Goal: Transaction & Acquisition: Purchase product/service

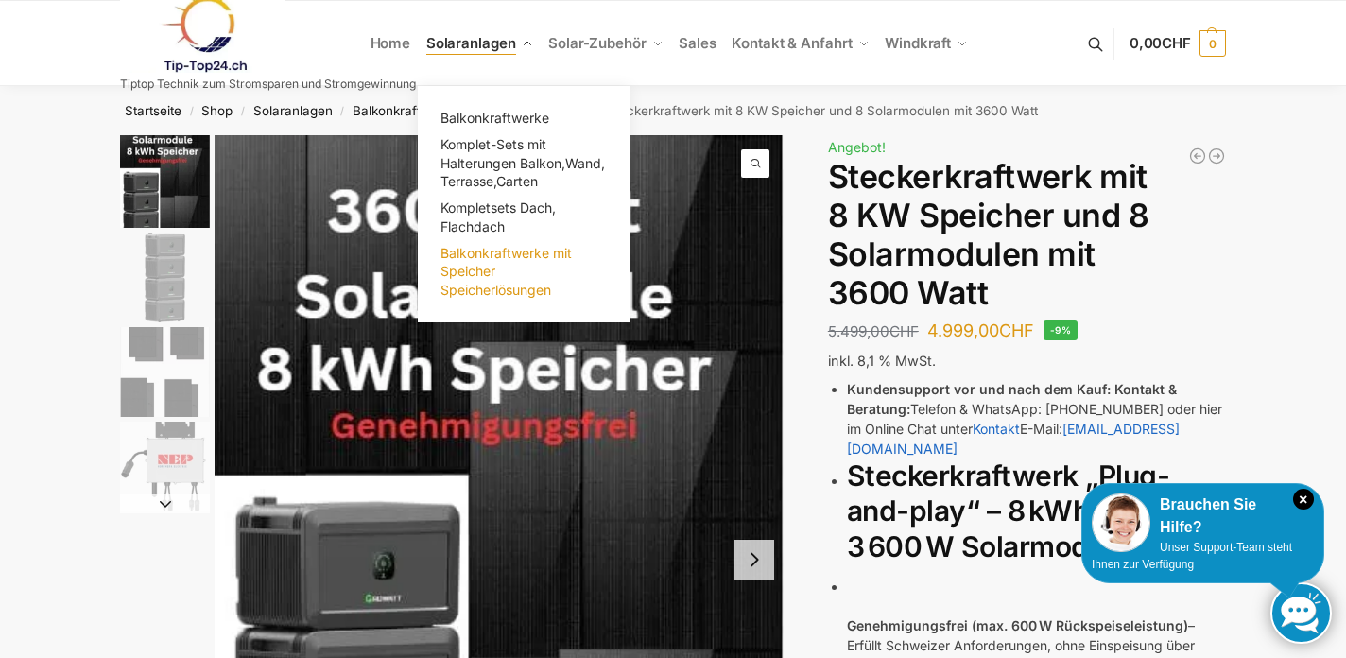
click at [477, 260] on span "Balkonkraftwerke mit Speicher Speicherlösungen" at bounding box center [505, 271] width 131 height 53
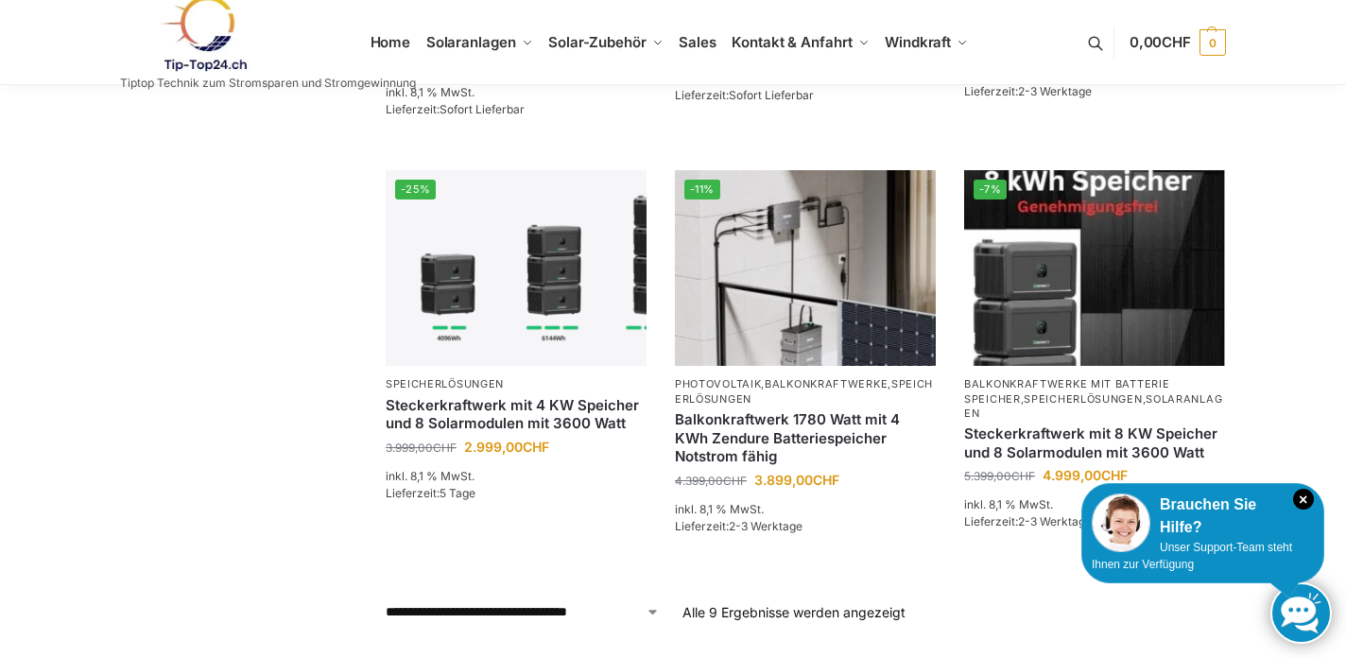
scroll to position [899, 0]
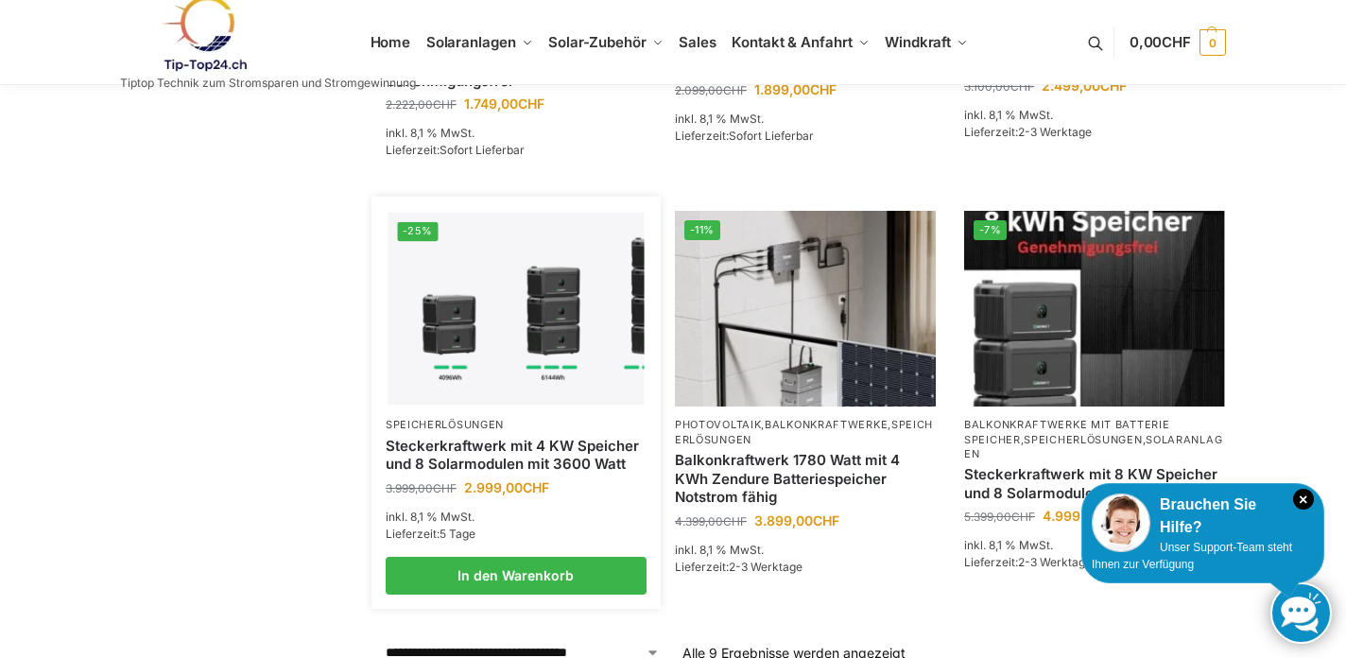
click at [600, 298] on img at bounding box center [515, 309] width 256 height 192
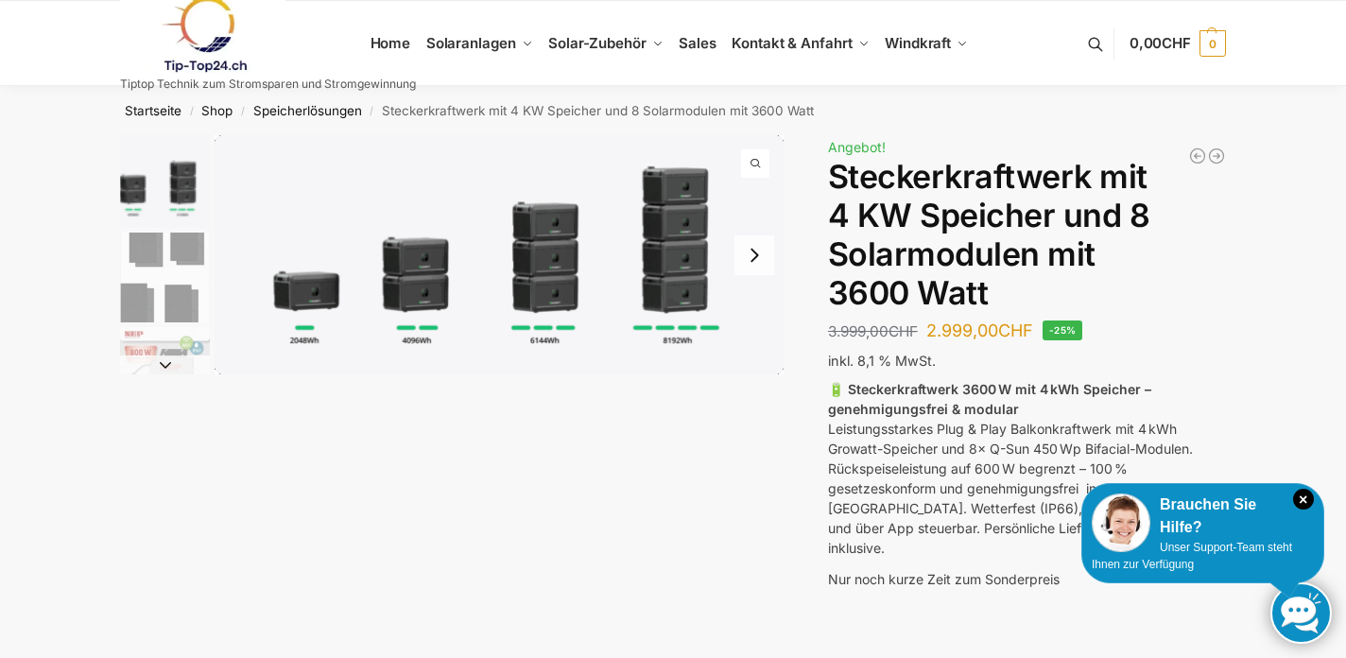
click at [158, 269] on img "2 / 9" at bounding box center [165, 277] width 90 height 90
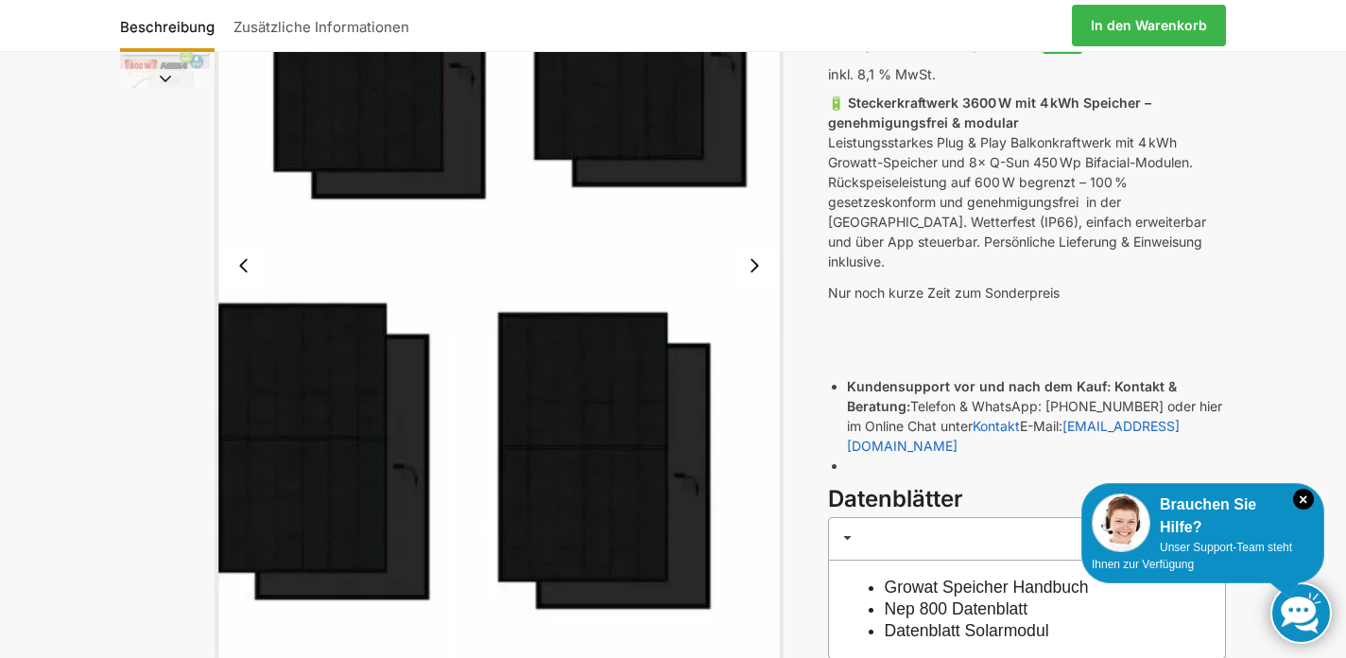
scroll to position [288, 0]
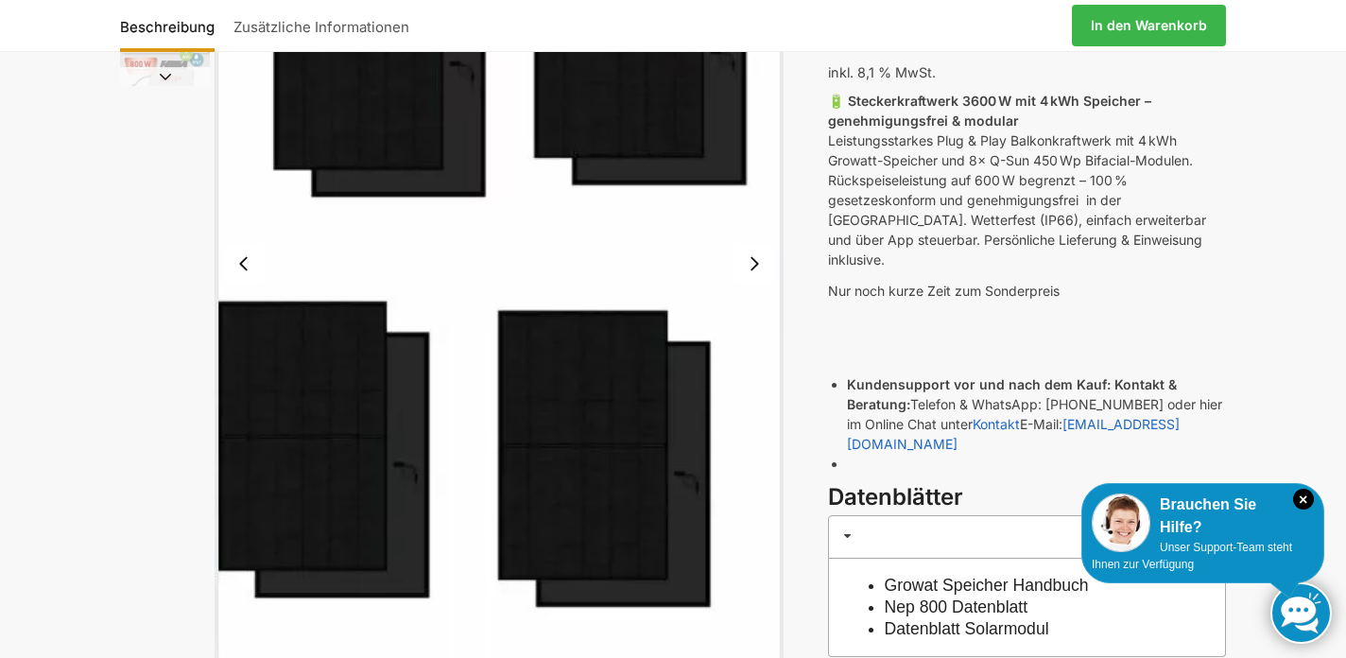
click at [763, 266] on button "Next slide" at bounding box center [754, 264] width 40 height 40
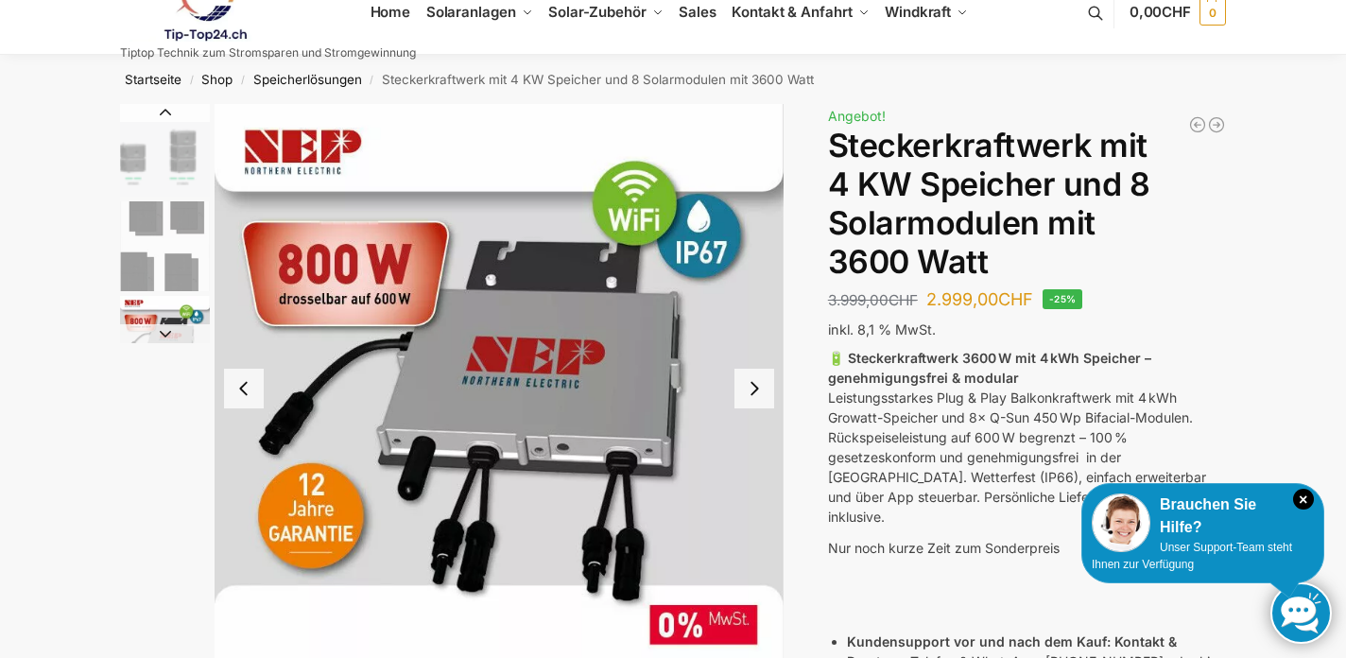
scroll to position [30, 0]
click at [764, 389] on button "Next slide" at bounding box center [754, 389] width 40 height 40
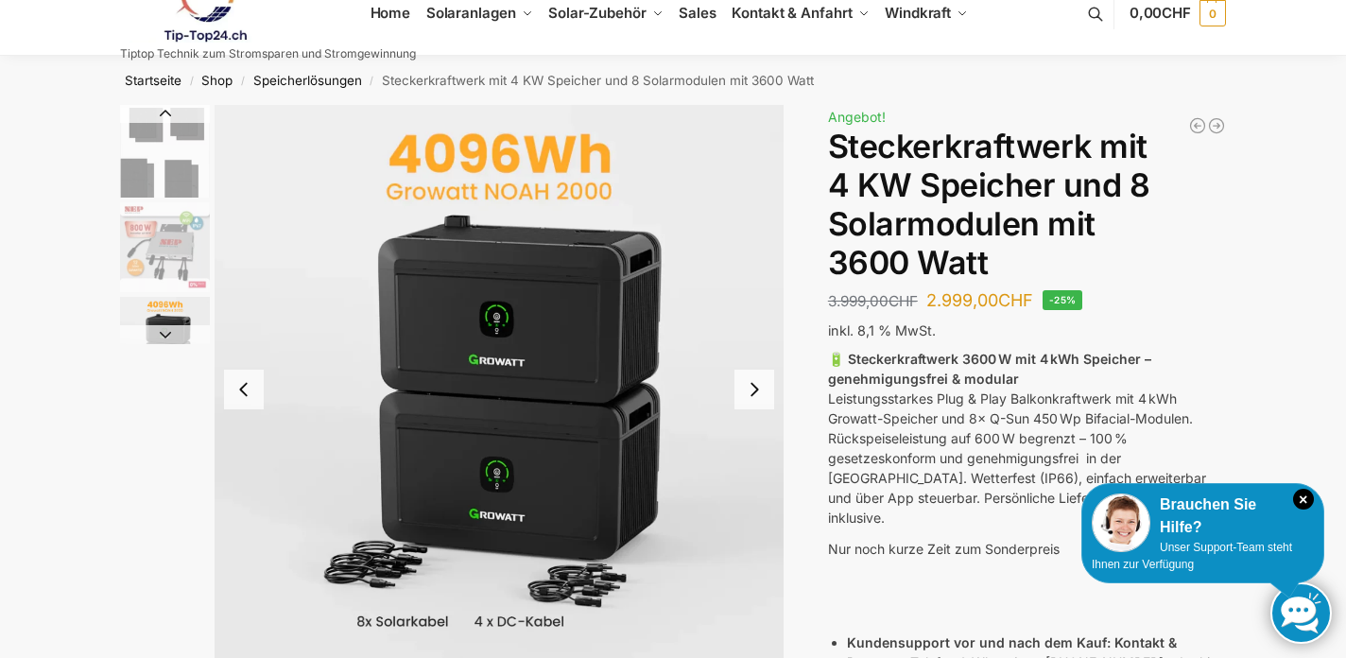
click at [764, 389] on button "Next slide" at bounding box center [754, 389] width 40 height 40
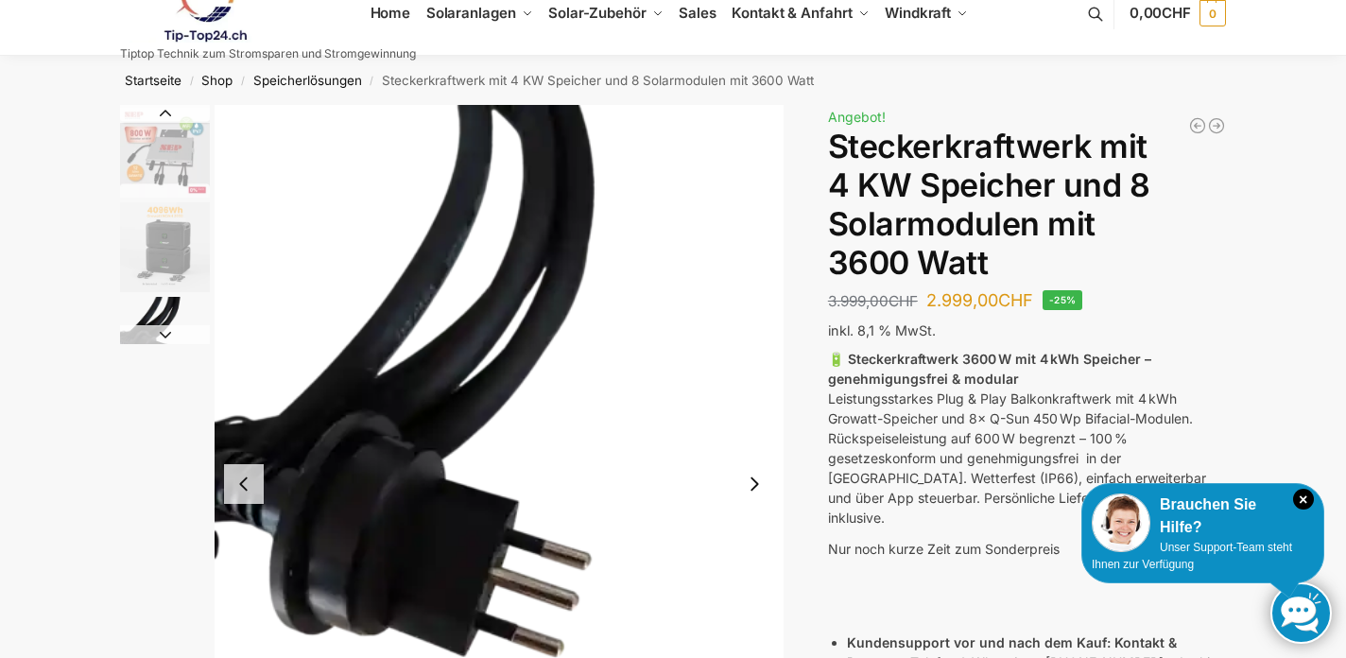
click at [764, 389] on img "5 / 9" at bounding box center [498, 484] width 569 height 758
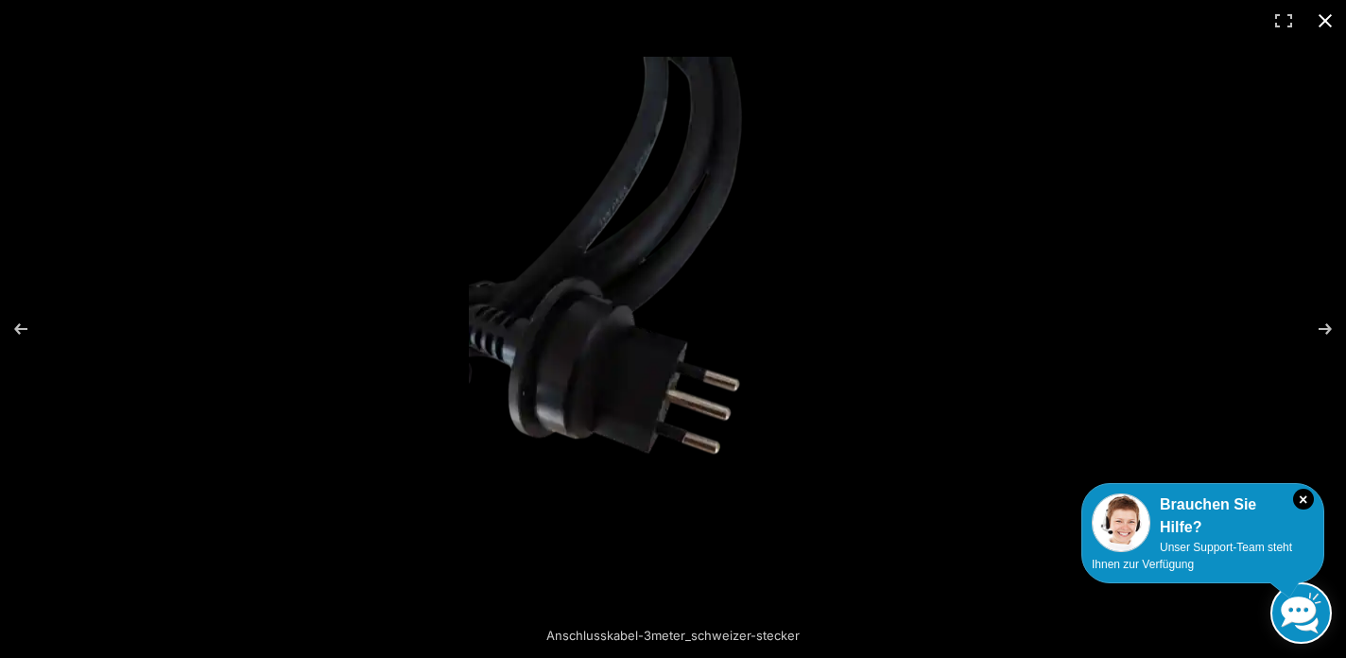
click at [1324, 15] on button "Close (Esc)" at bounding box center [1325, 21] width 42 height 42
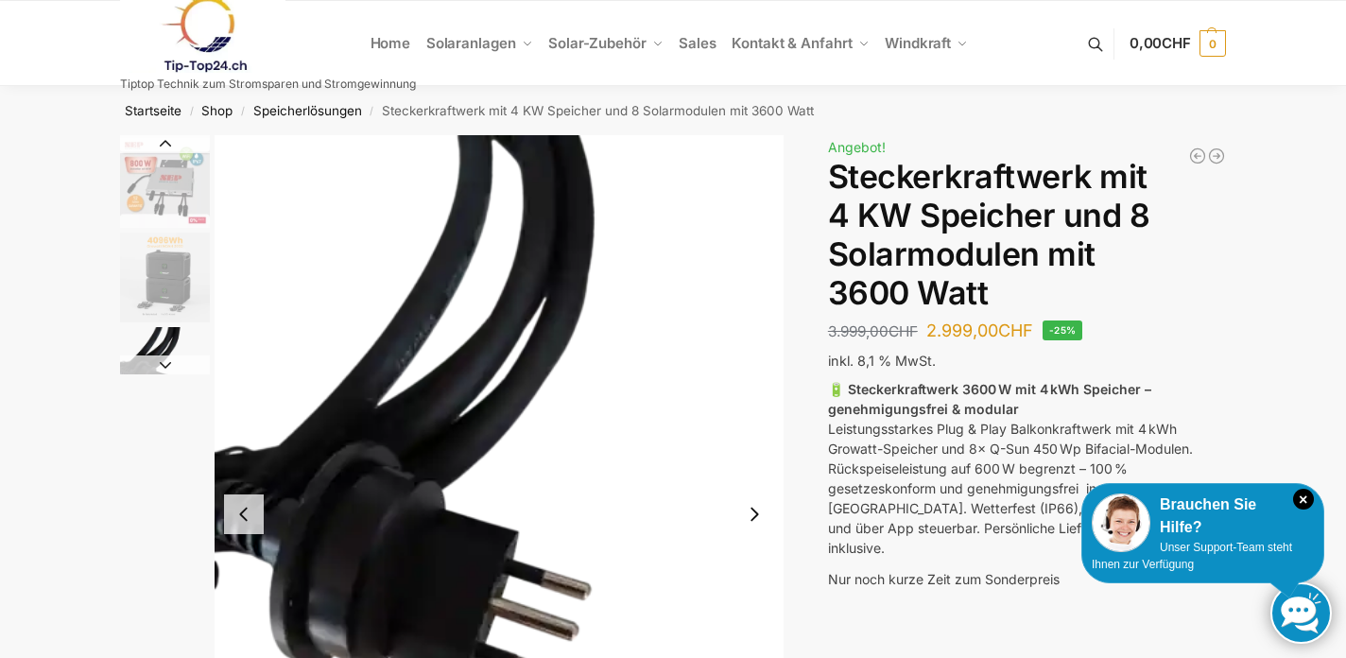
click at [1315, 62] on ul "Home Solaranlagen Balkonkraftwerke Komplet-Sets mit Halterungen Balkon,Wand, Te…" at bounding box center [673, 43] width 1346 height 85
